Goal: Navigation & Orientation: Go to known website

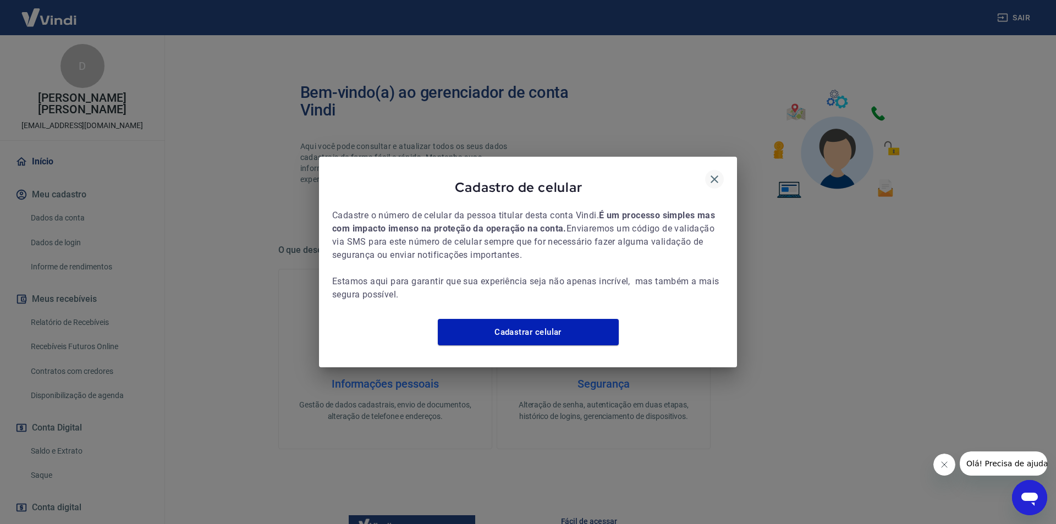
click at [716, 179] on button "button" at bounding box center [714, 179] width 19 height 19
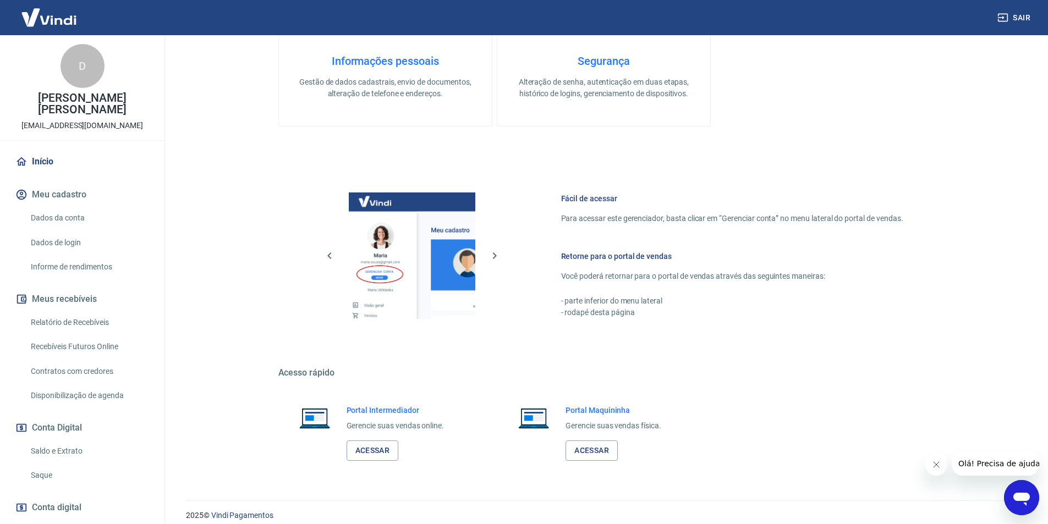
scroll to position [333, 0]
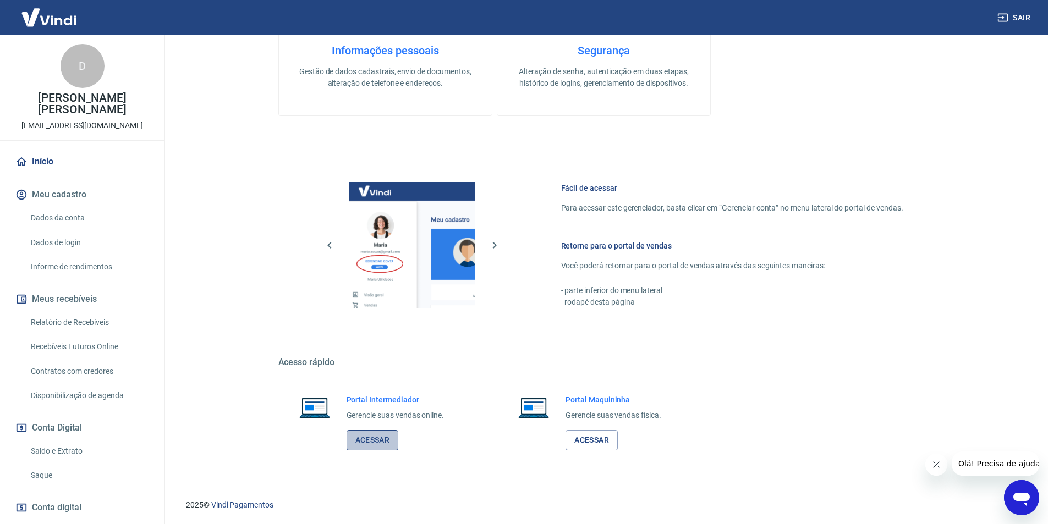
click at [373, 444] on link "Acessar" at bounding box center [373, 440] width 52 height 20
